Goal: Transaction & Acquisition: Purchase product/service

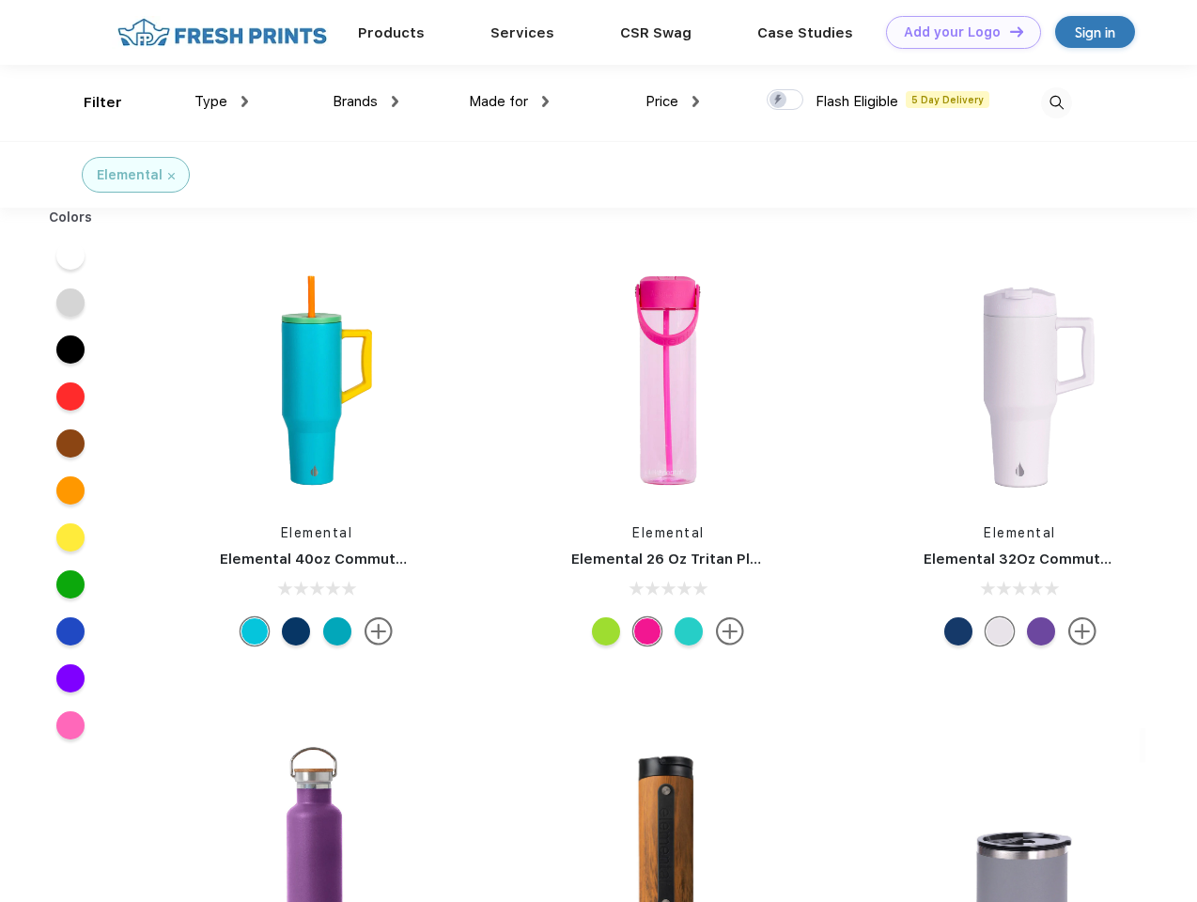
click at [956, 32] on link "Add your Logo Design Tool" at bounding box center [963, 32] width 155 height 33
click at [0, 0] on div "Design Tool" at bounding box center [0, 0] width 0 height 0
click at [1008, 31] on link "Add your Logo Design Tool" at bounding box center [963, 32] width 155 height 33
click at [90, 102] on div "Filter" at bounding box center [103, 103] width 39 height 22
click at [222, 101] on span "Type" at bounding box center [210, 101] width 33 height 17
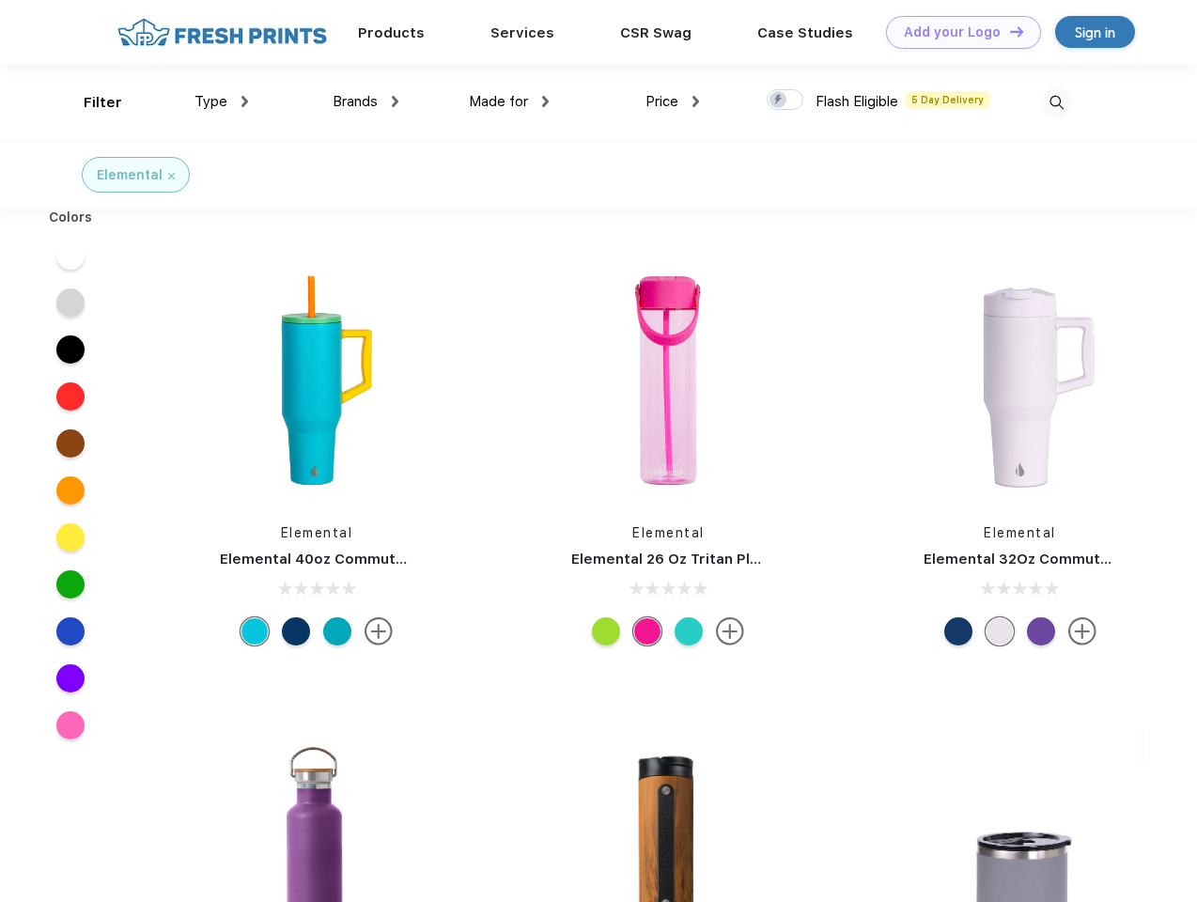
click at [365, 101] on span "Brands" at bounding box center [354, 101] width 45 height 17
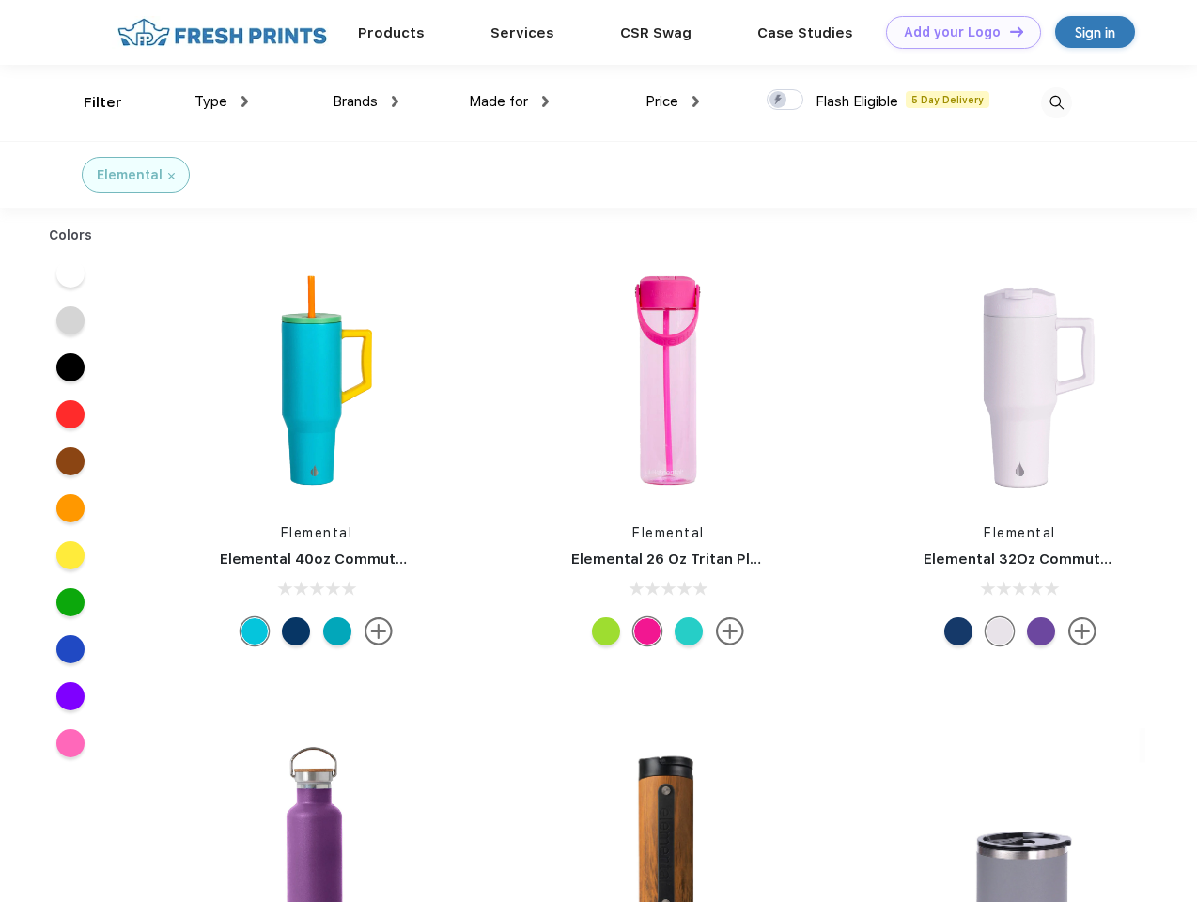
click at [509, 101] on span "Made for" at bounding box center [498, 101] width 59 height 17
click at [672, 101] on span "Price" at bounding box center [661, 101] width 33 height 17
click at [785, 100] on div at bounding box center [784, 99] width 37 height 21
click at [779, 100] on input "checkbox" at bounding box center [772, 94] width 12 height 12
click at [1056, 102] on img at bounding box center [1056, 102] width 31 height 31
